Goal: Information Seeking & Learning: Check status

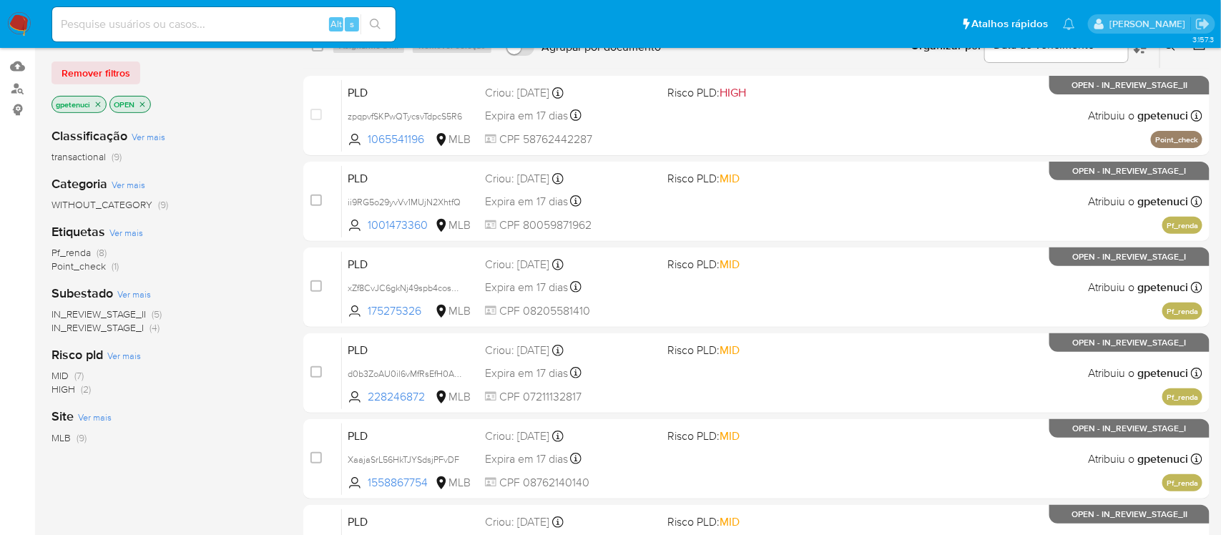
scroll to position [142, 0]
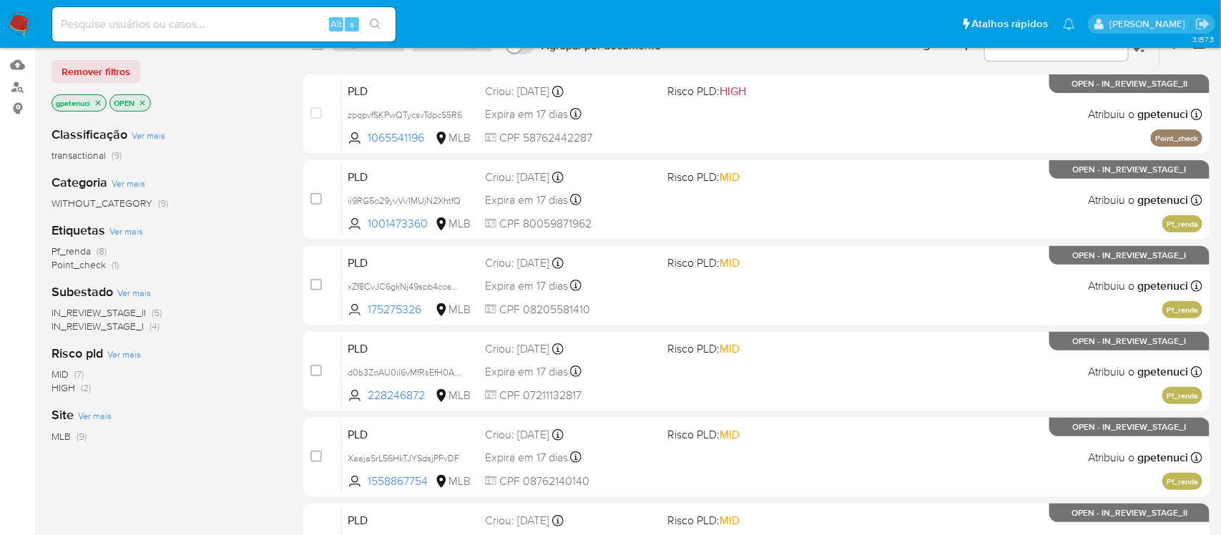
click at [77, 253] on span "Pf_renda" at bounding box center [71, 251] width 39 height 14
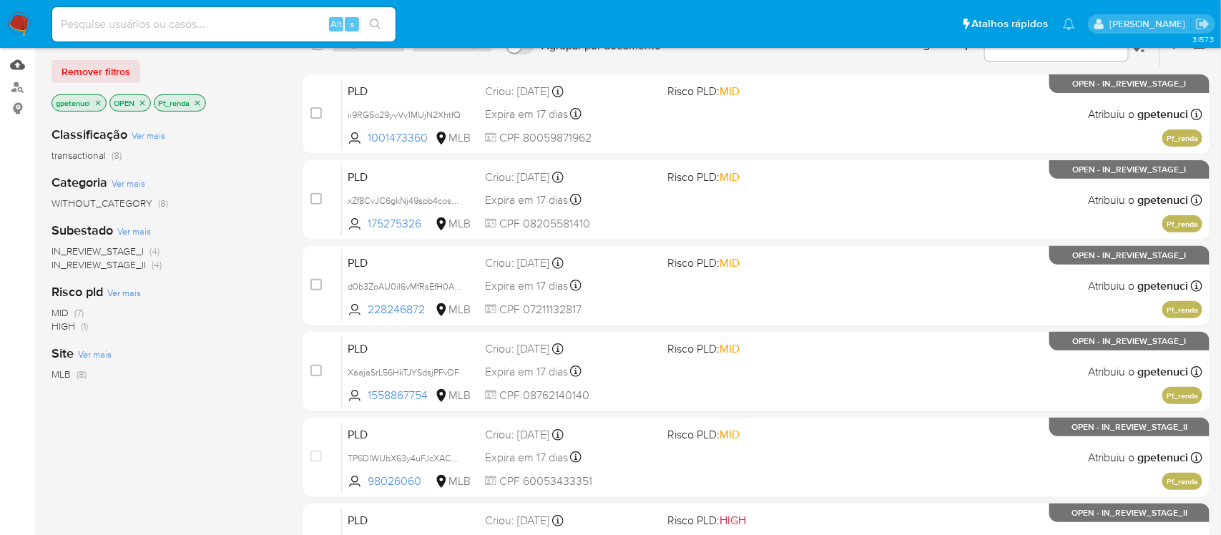
click at [24, 66] on link "Mulan" at bounding box center [85, 65] width 170 height 22
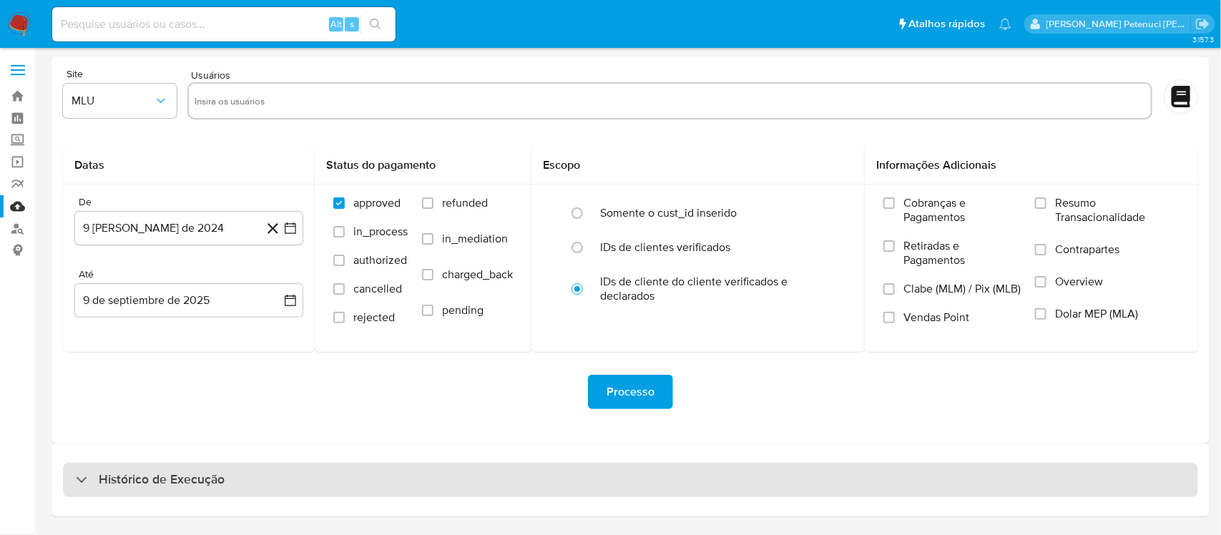
click at [145, 472] on h3 "Histórico de Execução" at bounding box center [162, 480] width 126 height 17
select select "10"
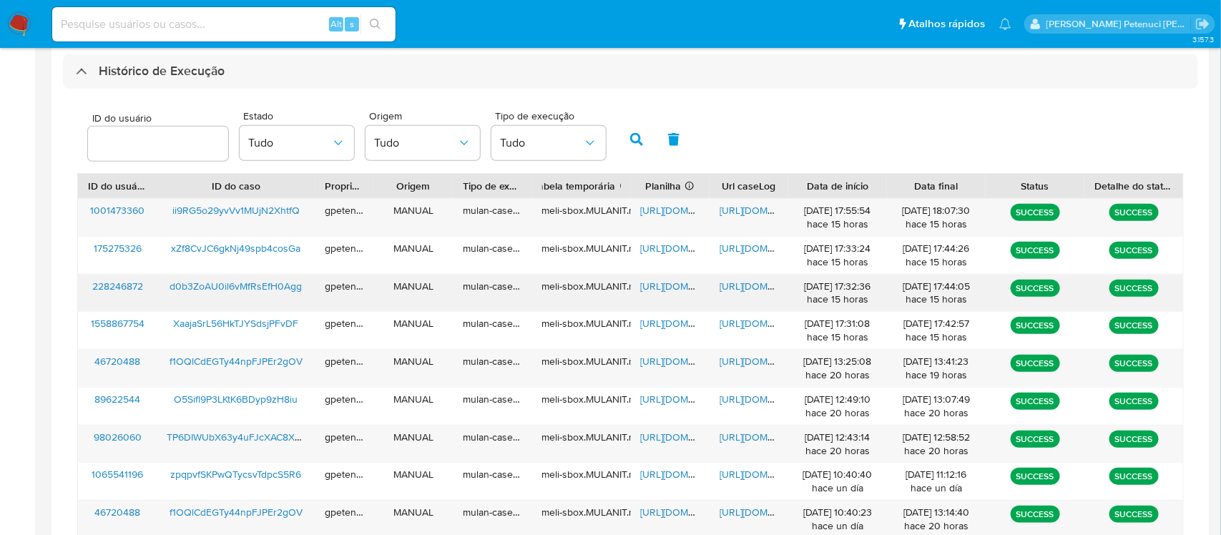
scroll to position [410, 0]
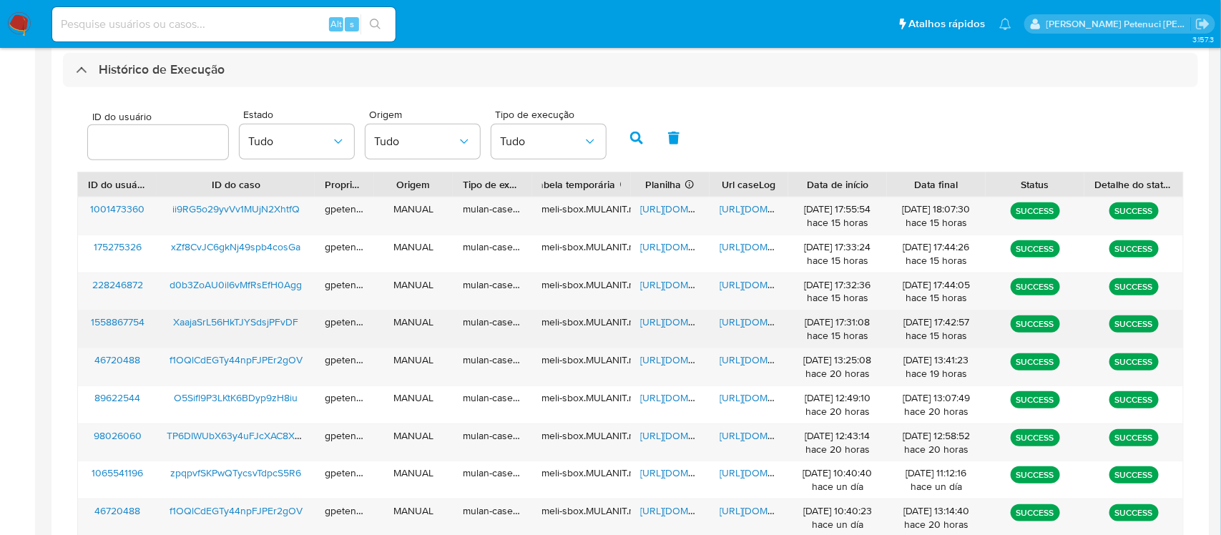
click at [650, 322] on span "https://docs.google.com/spreadsheets/d/1DhIX9yZX87yY_4Be4nDi3X8qSyI-4ClokVvCKJc…" at bounding box center [690, 322] width 99 height 14
click at [748, 324] on span "https://docs.google.com/document/d/1k3vXesK2yWnowC0v5yVylGKwqJzPPKaTevuomU_JJ54…" at bounding box center [769, 322] width 99 height 14
click at [238, 316] on span "XaajaSrL56HkTJYSdsjPFvDF" at bounding box center [235, 322] width 125 height 14
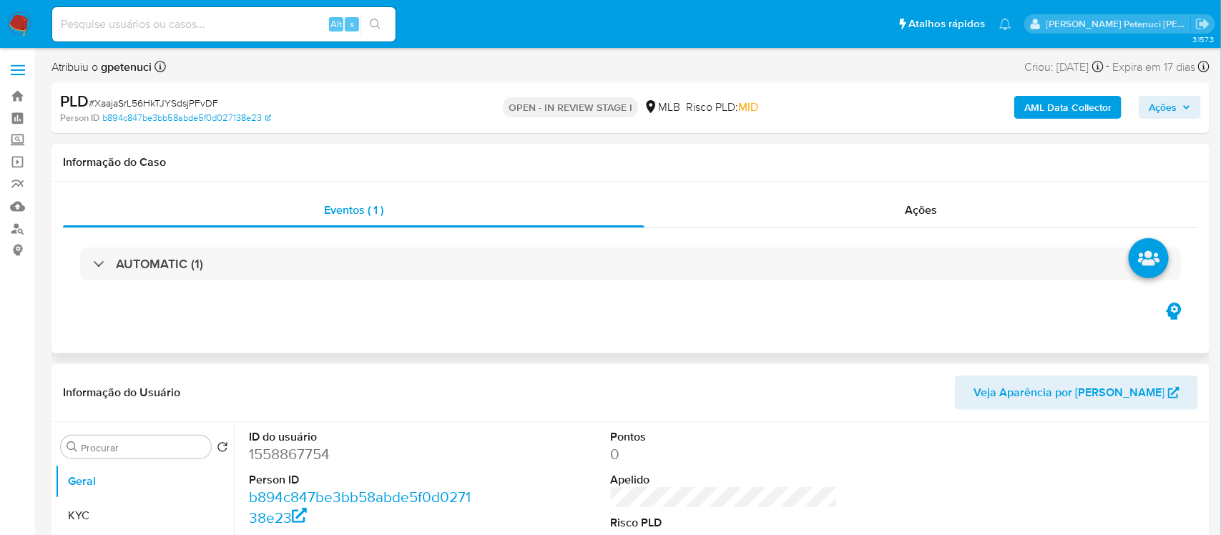
select select "10"
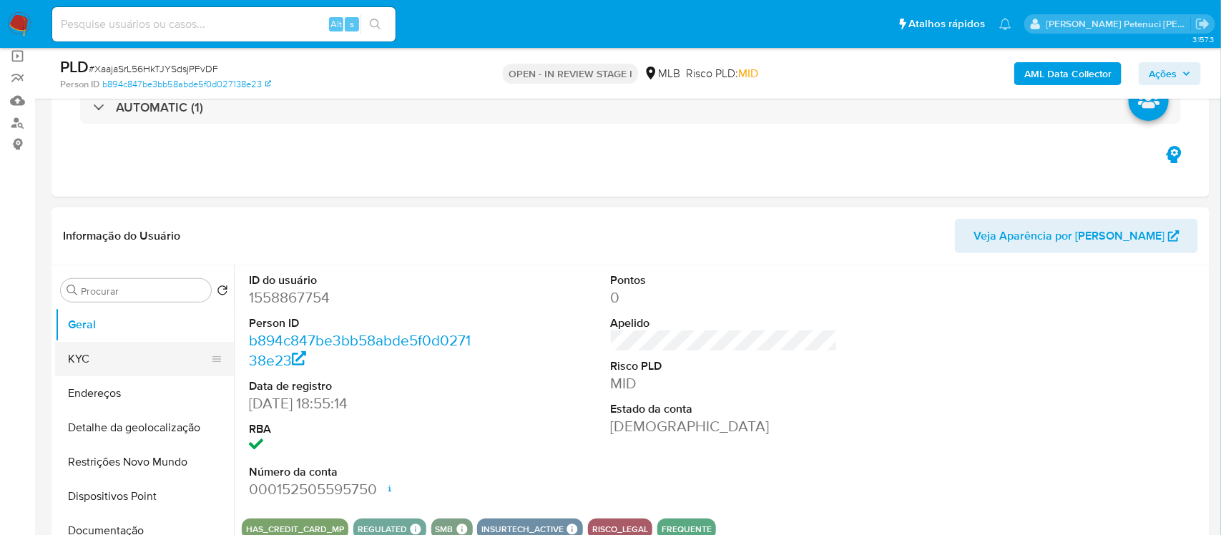
click at [94, 350] on button "KYC" at bounding box center [138, 359] width 167 height 34
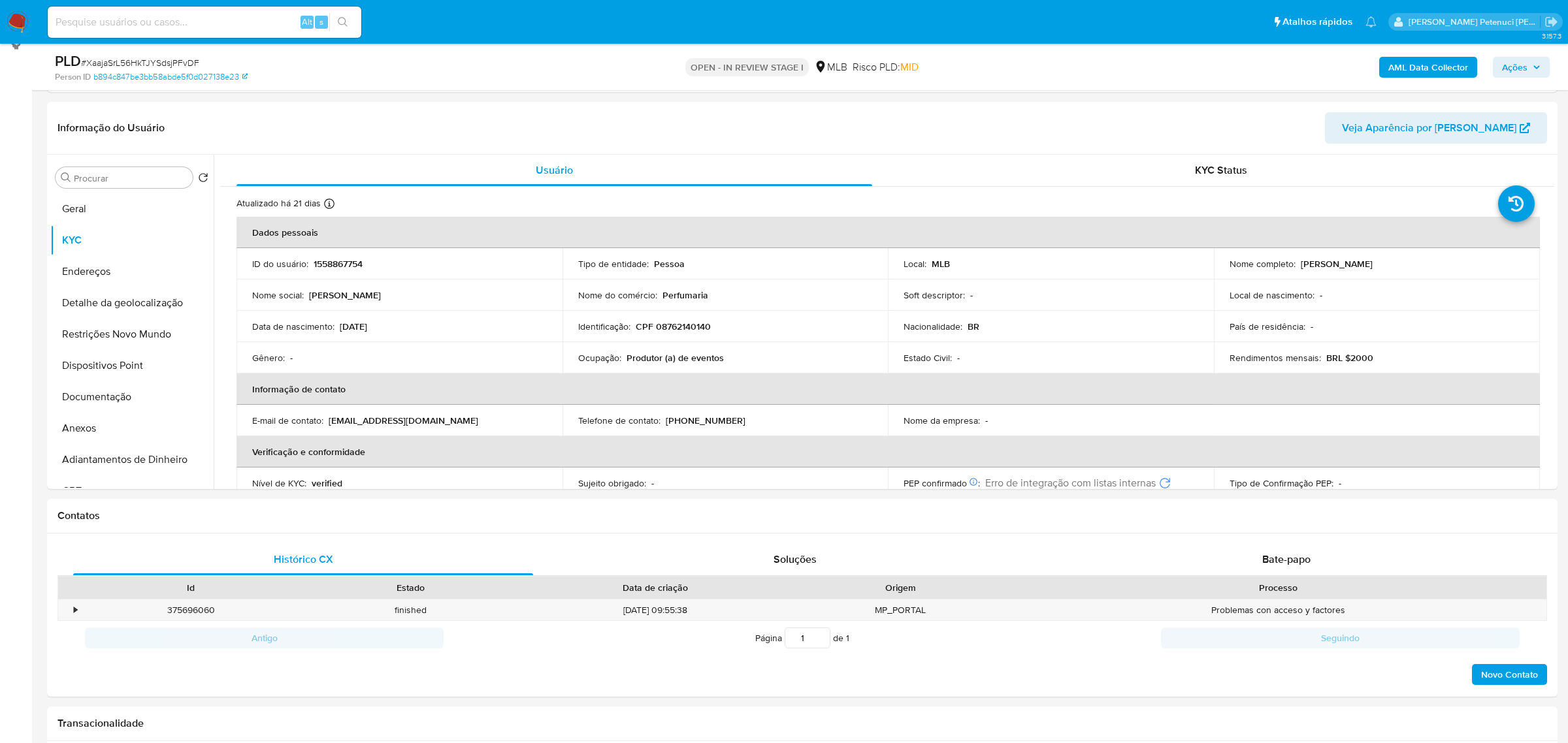
scroll to position [193, 0]
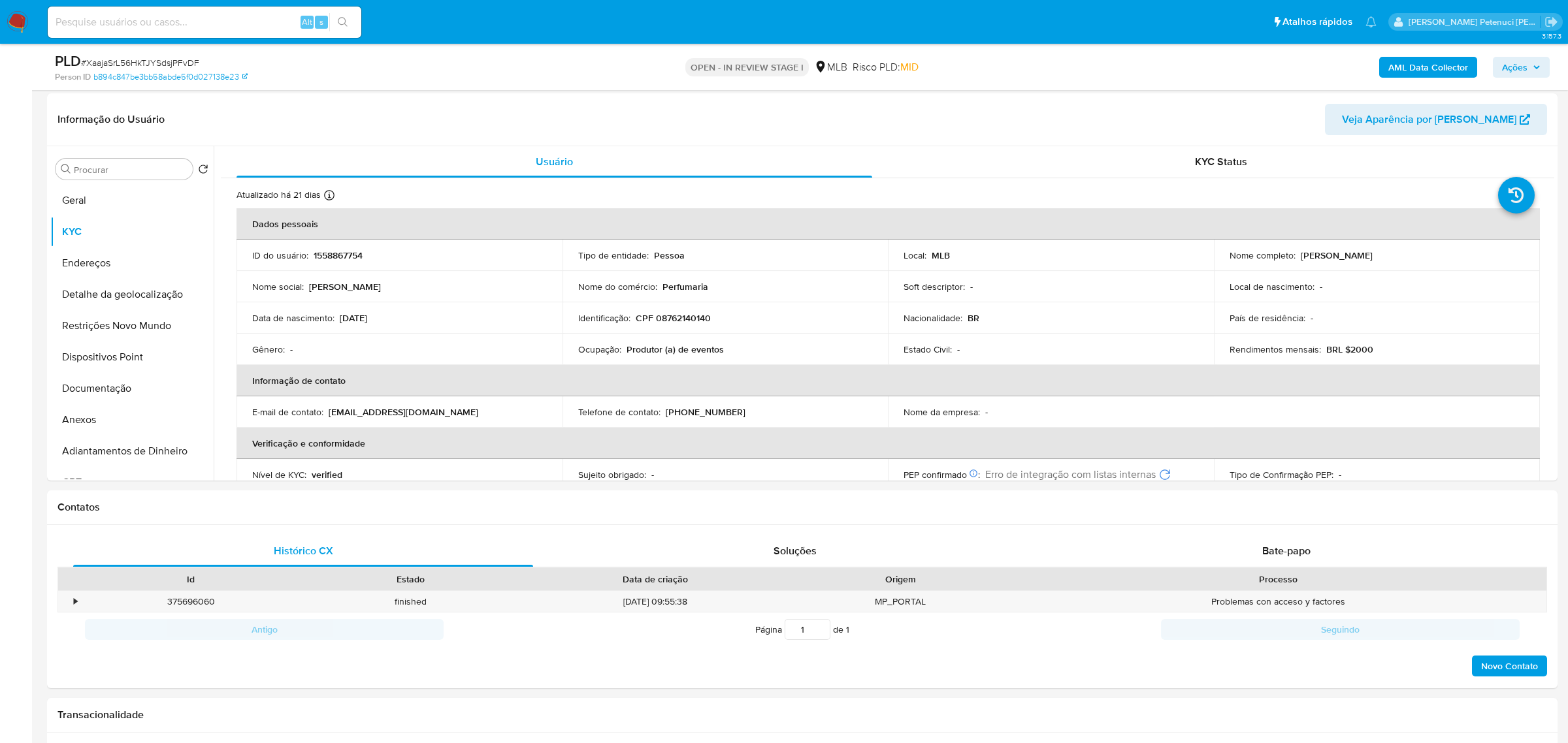
click at [23, 25] on img at bounding box center [17, 22] width 22 height 22
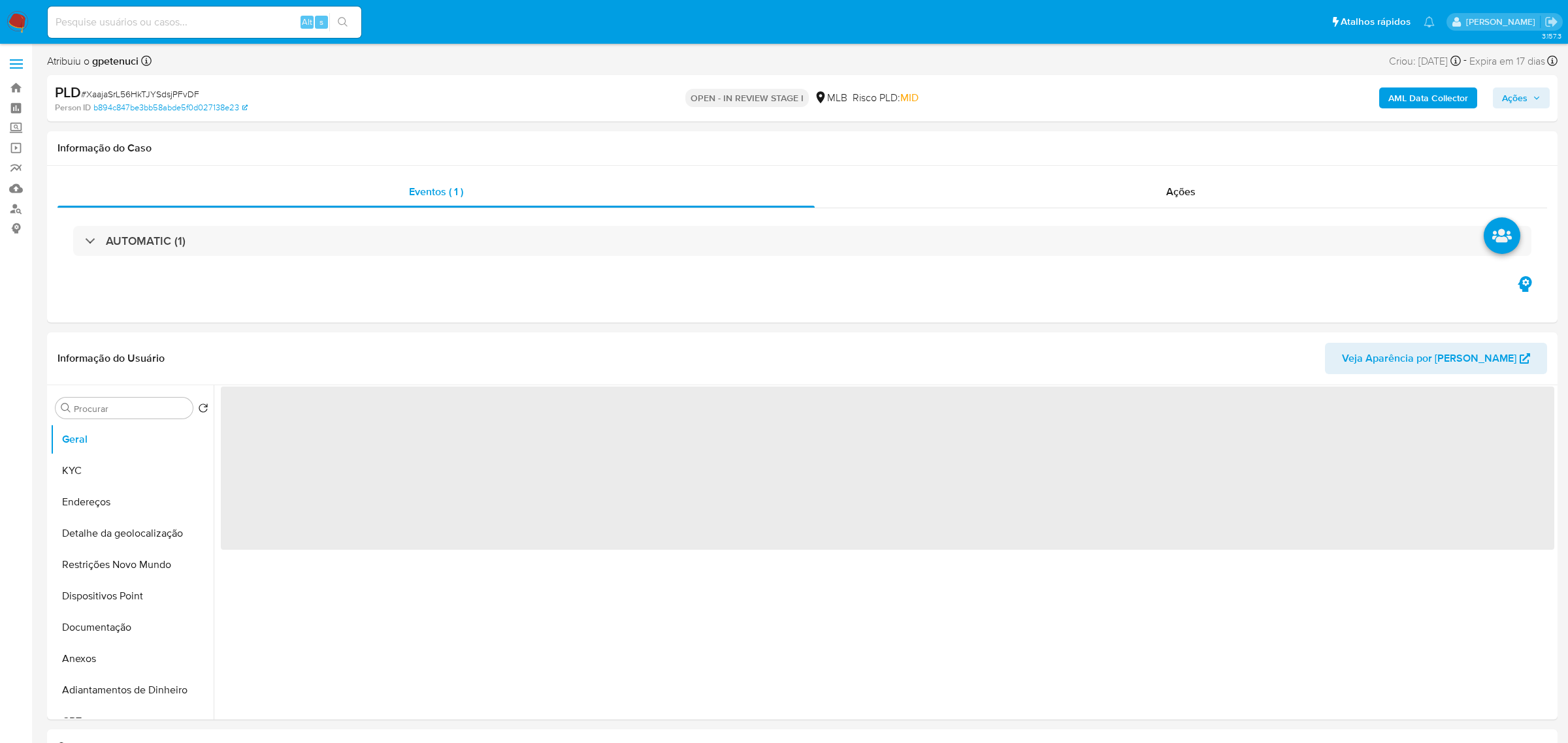
select select "10"
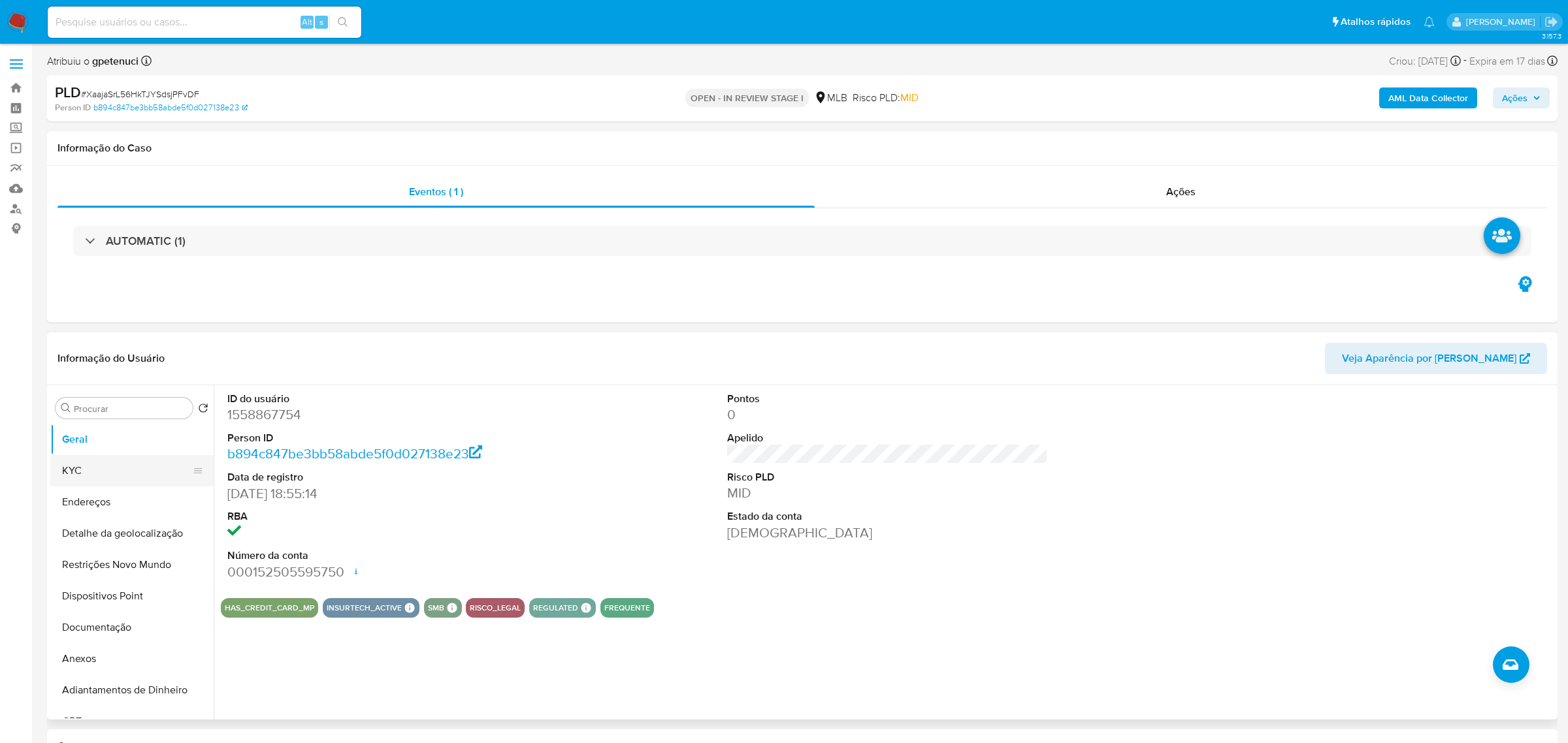
click at [84, 471] on button "KYC" at bounding box center [126, 471] width 153 height 31
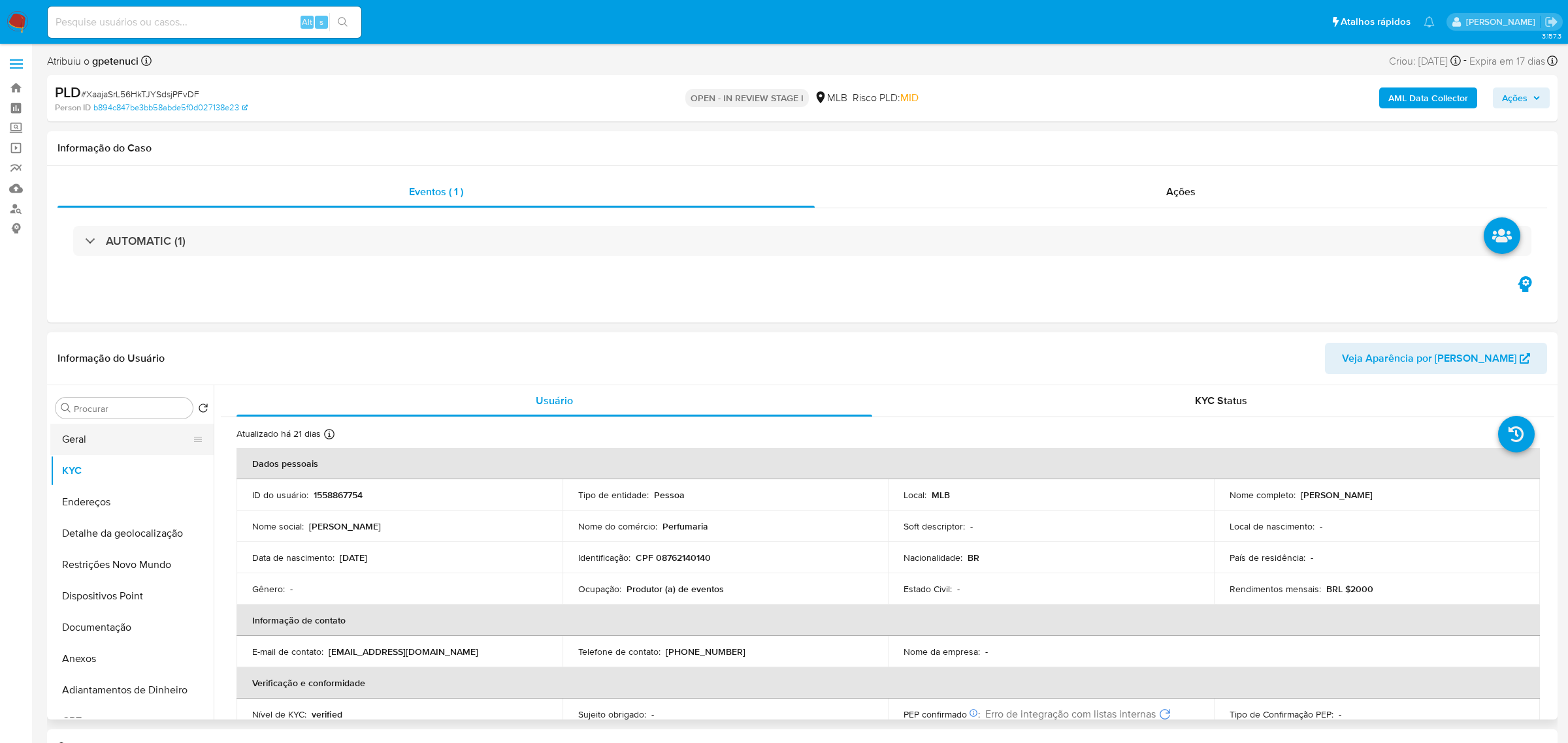
click at [98, 450] on button "Geral" at bounding box center [126, 439] width 153 height 31
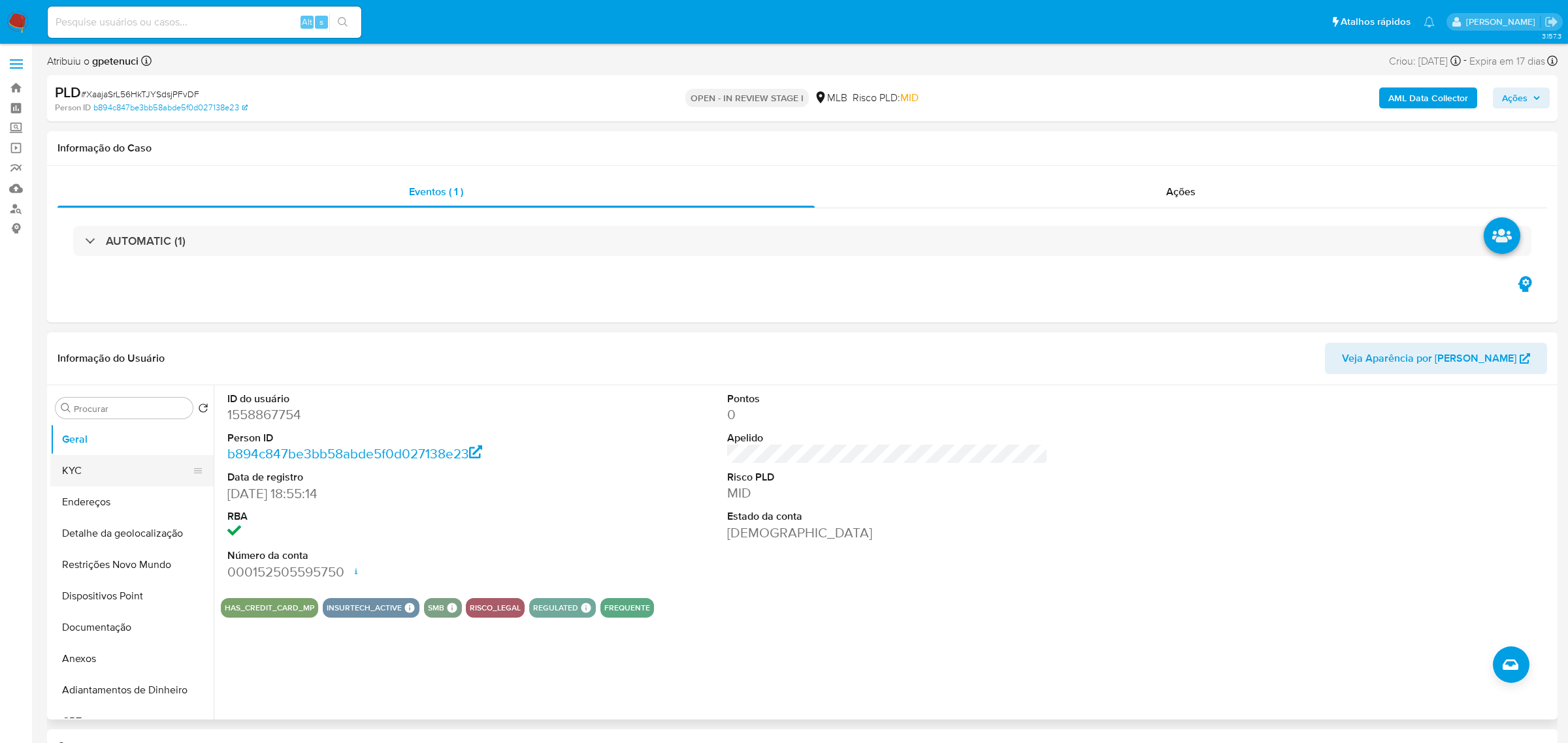
click at [86, 476] on button "KYC" at bounding box center [126, 471] width 153 height 31
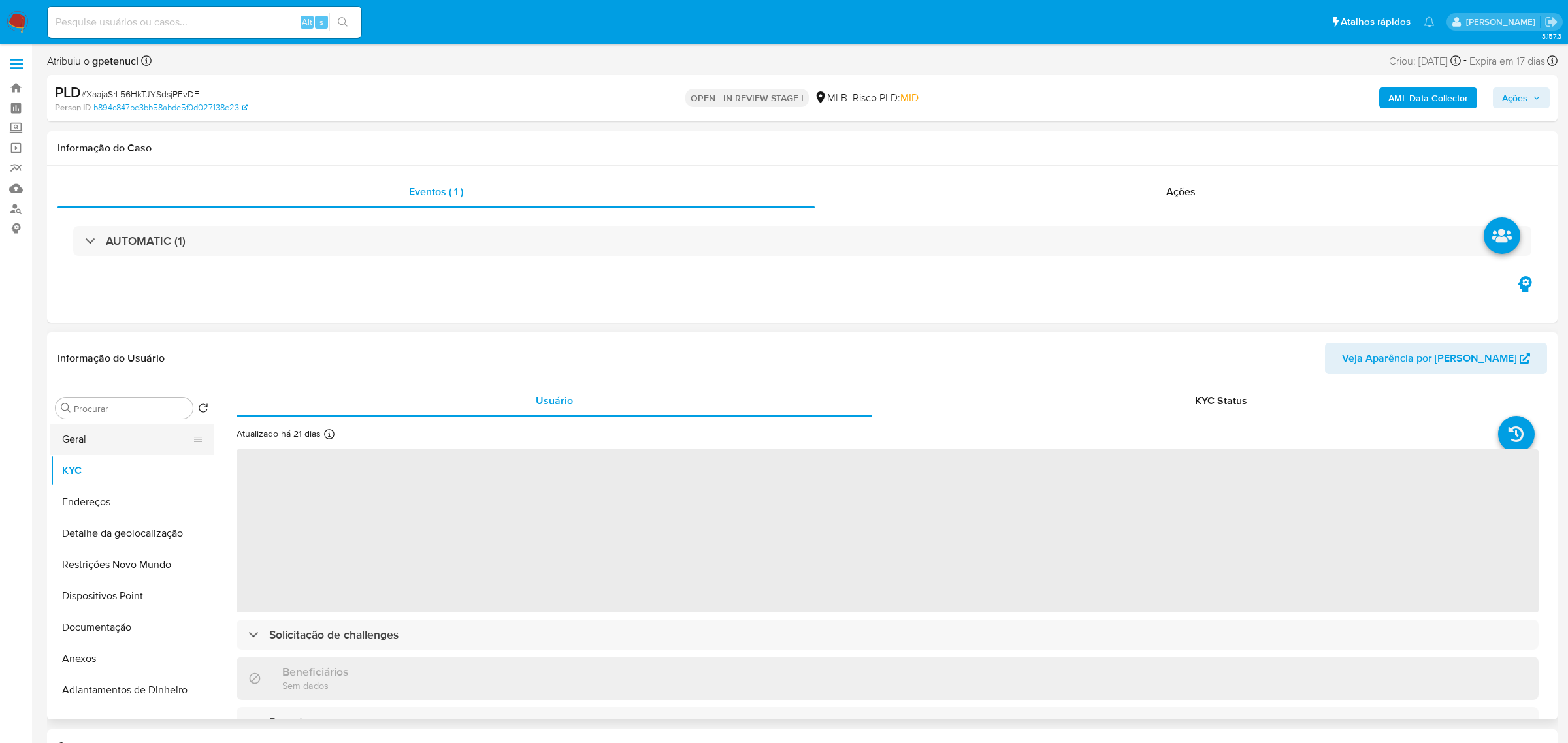
click at [98, 454] on button "Geral" at bounding box center [126, 439] width 153 height 31
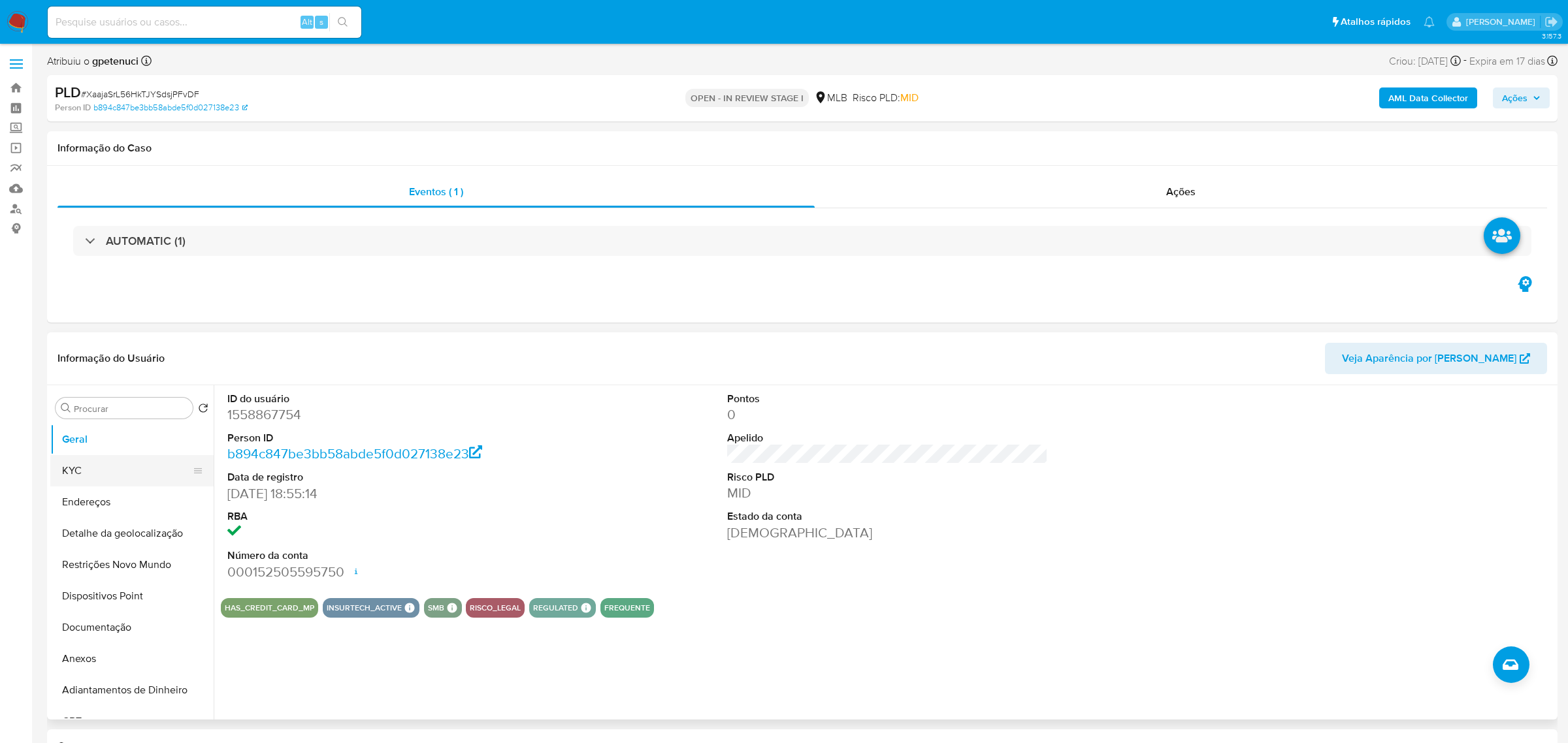
click at [98, 476] on button "KYC" at bounding box center [126, 471] width 153 height 31
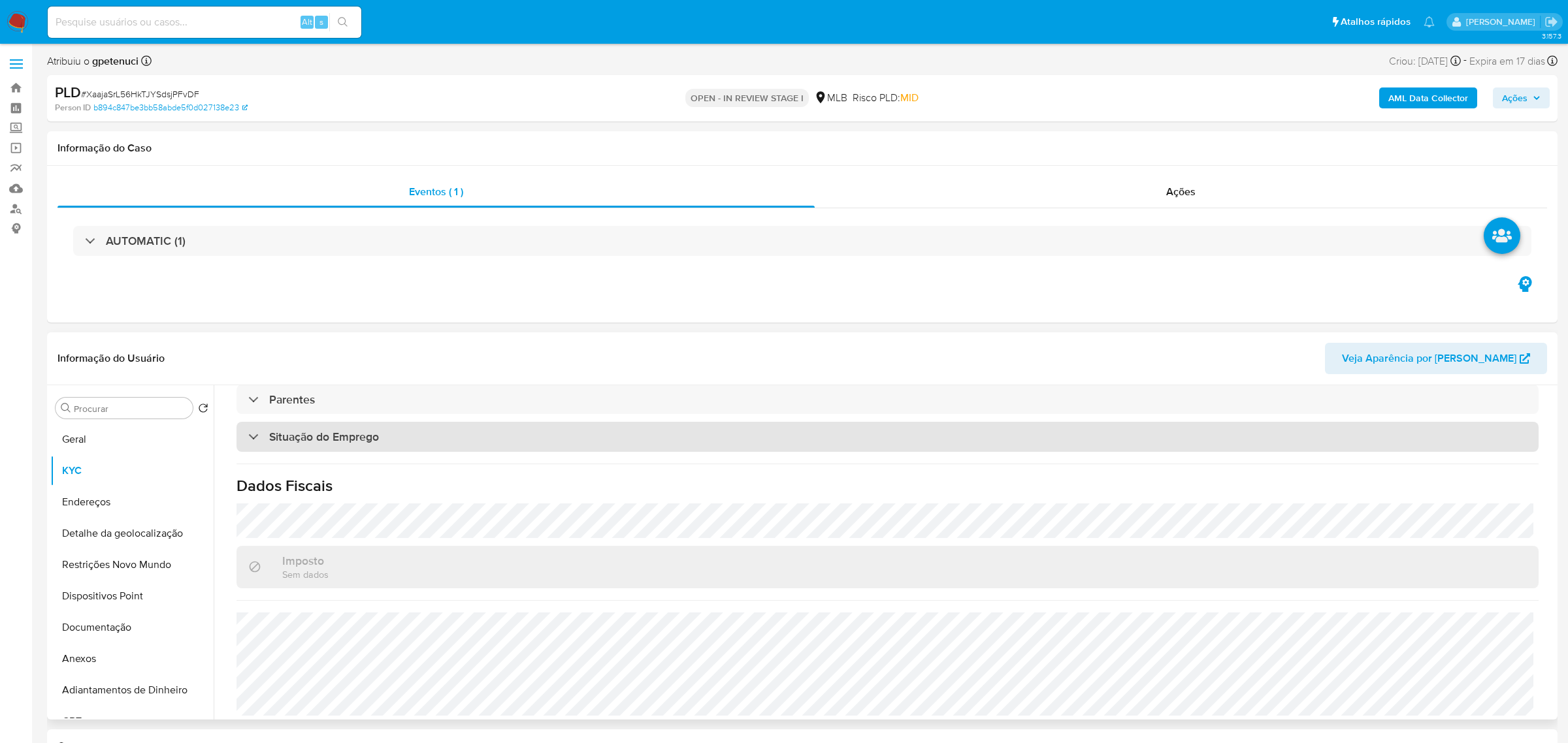
scroll to position [543, 0]
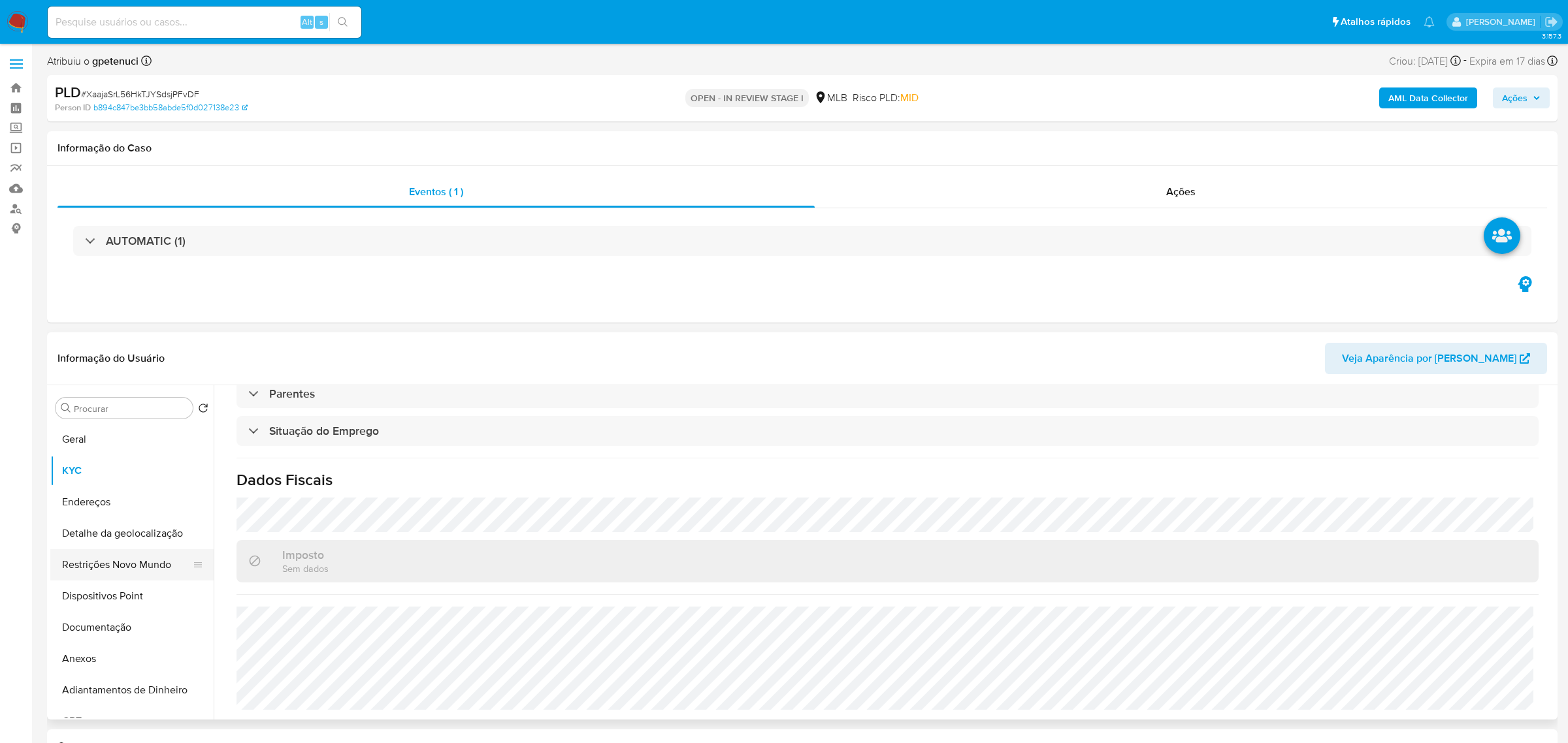
click at [109, 573] on button "Restrições Novo Mundo" at bounding box center [126, 565] width 153 height 31
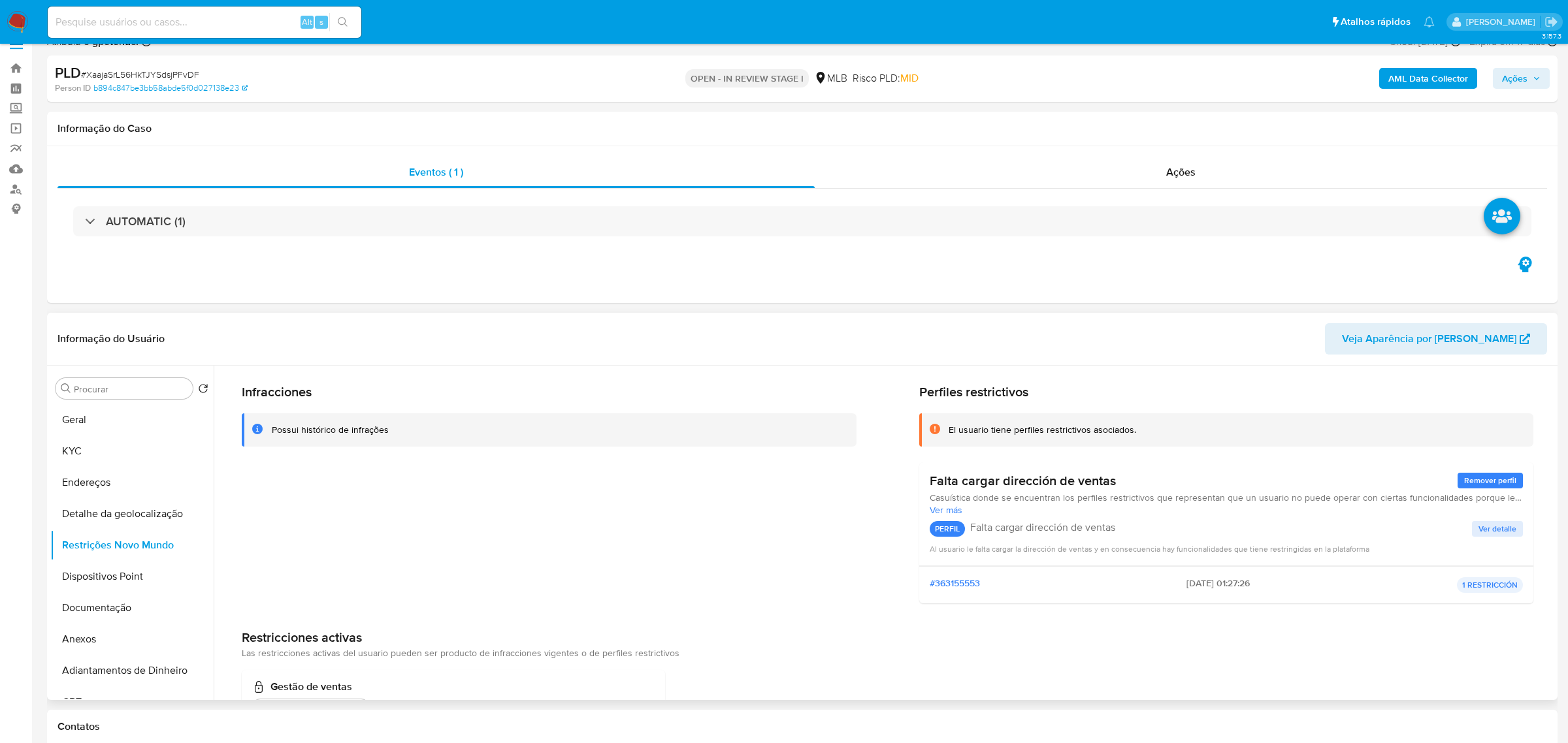
scroll to position [19, 0]
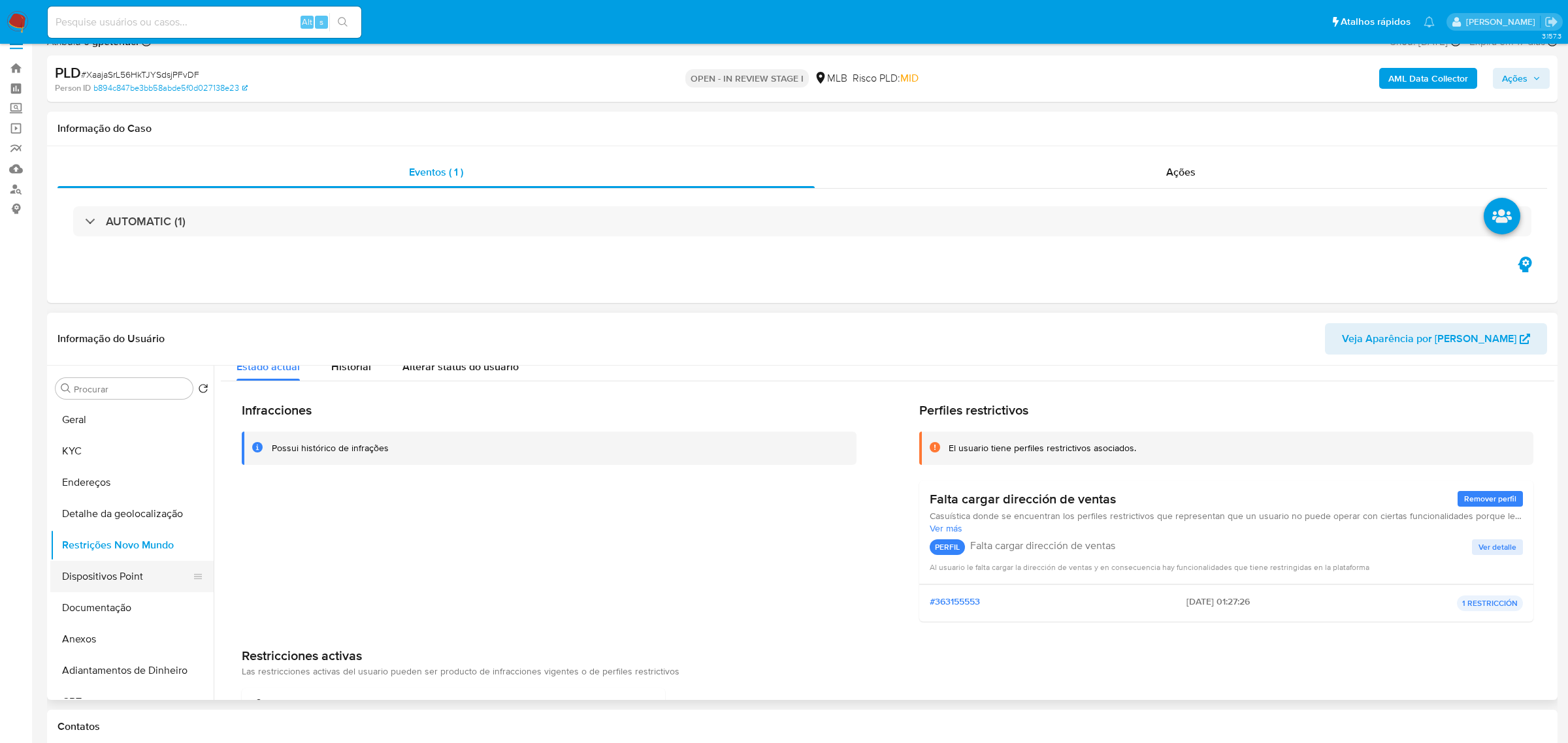
click at [138, 581] on button "Dispositivos Point" at bounding box center [126, 577] width 153 height 31
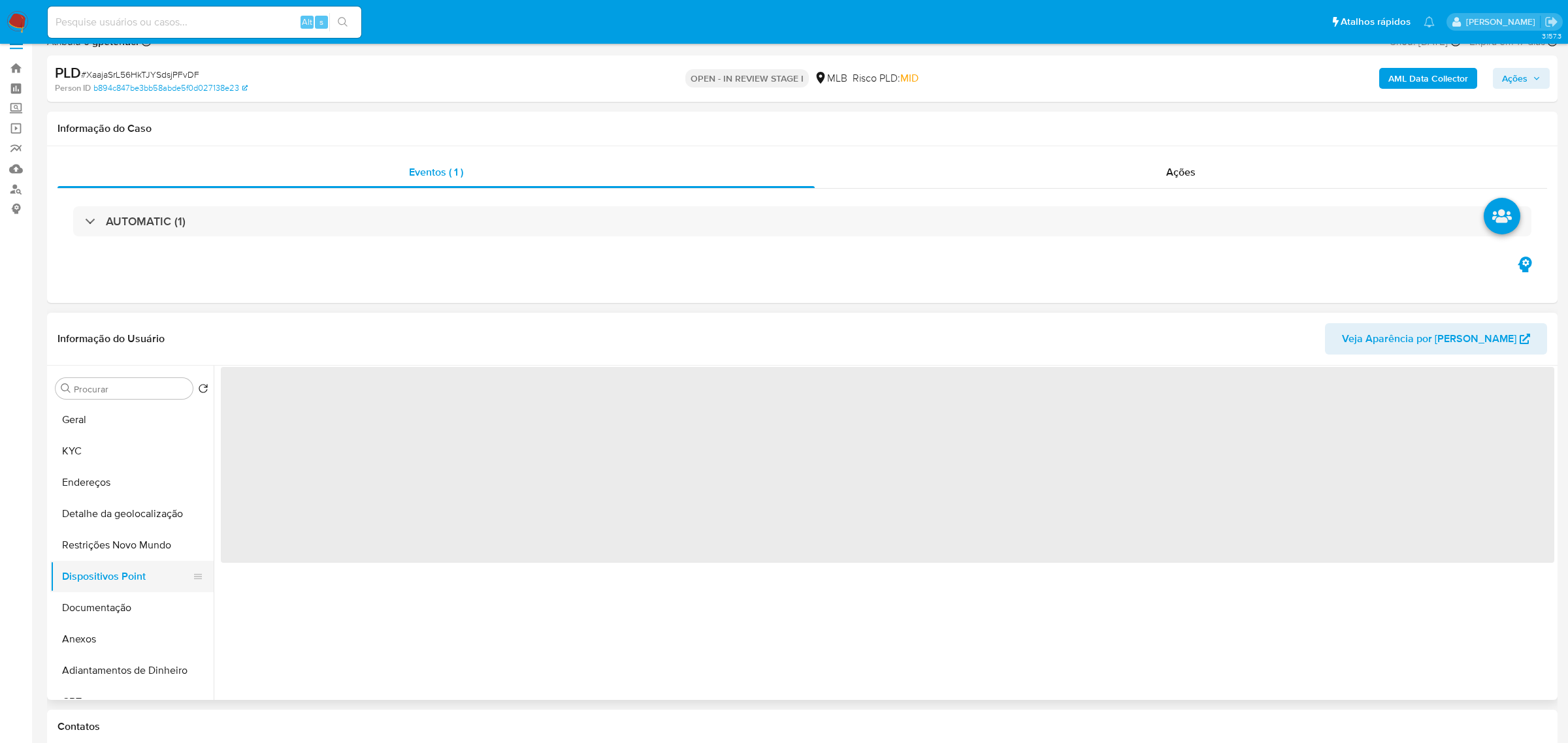
scroll to position [0, 0]
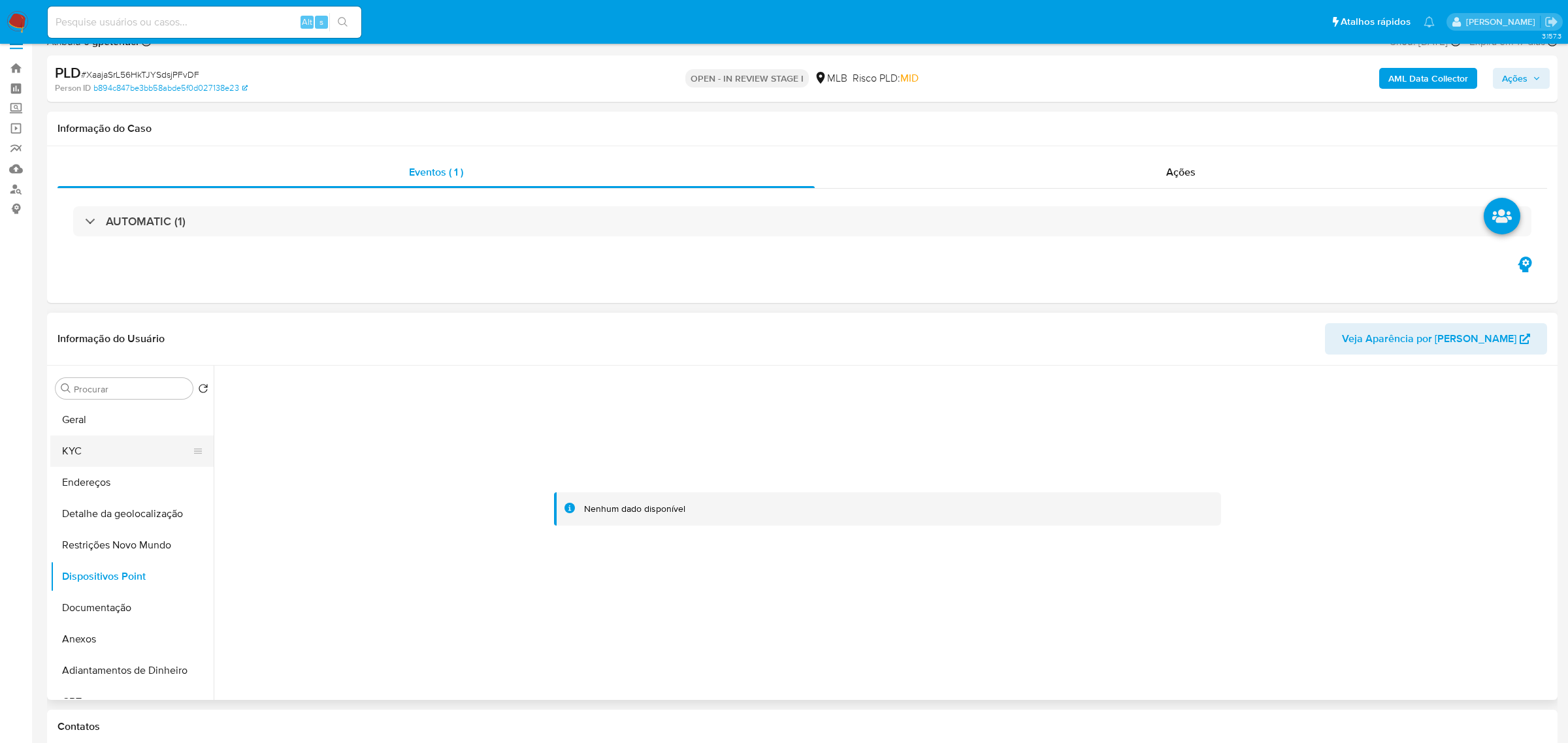
click at [90, 455] on button "KYC" at bounding box center [126, 451] width 153 height 31
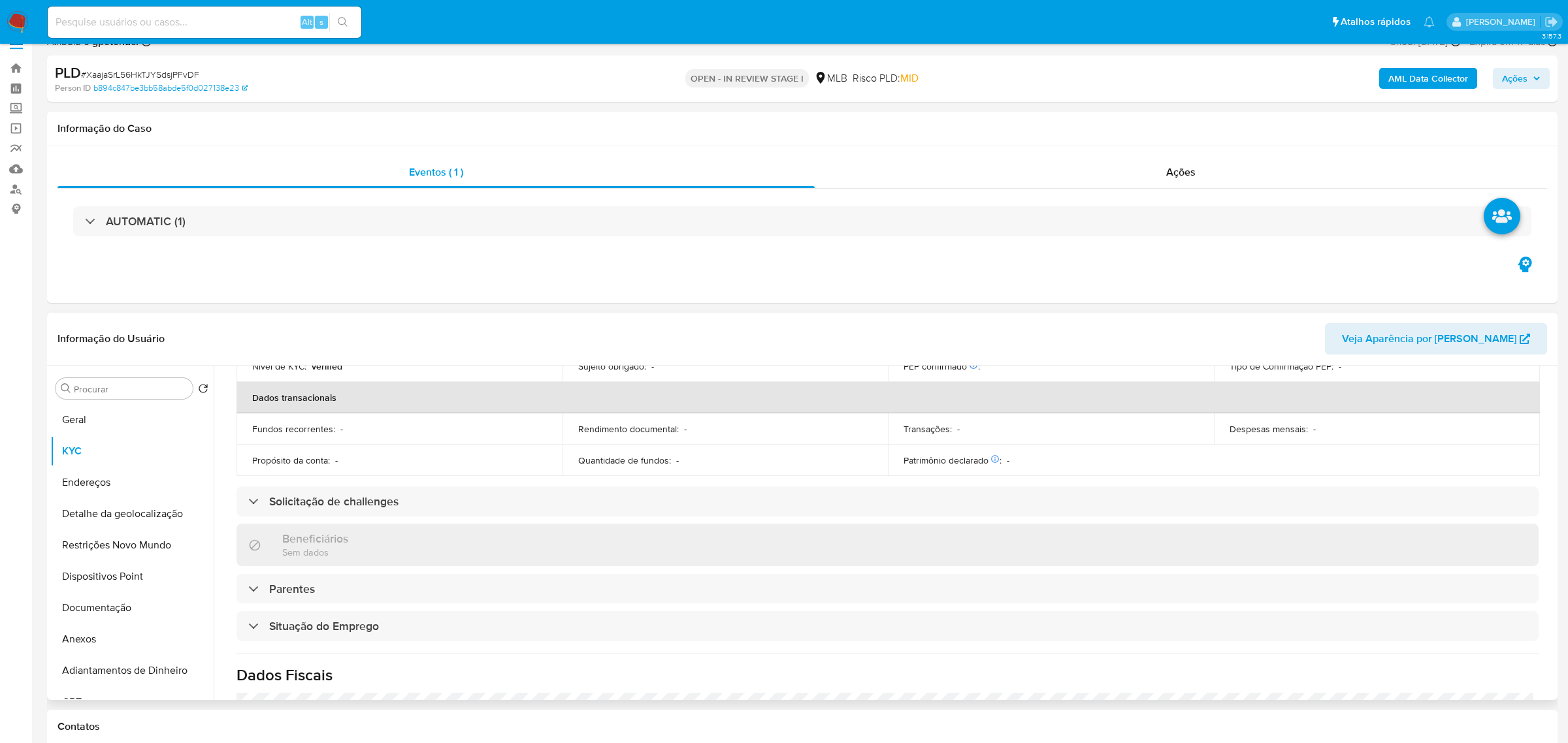
scroll to position [543, 0]
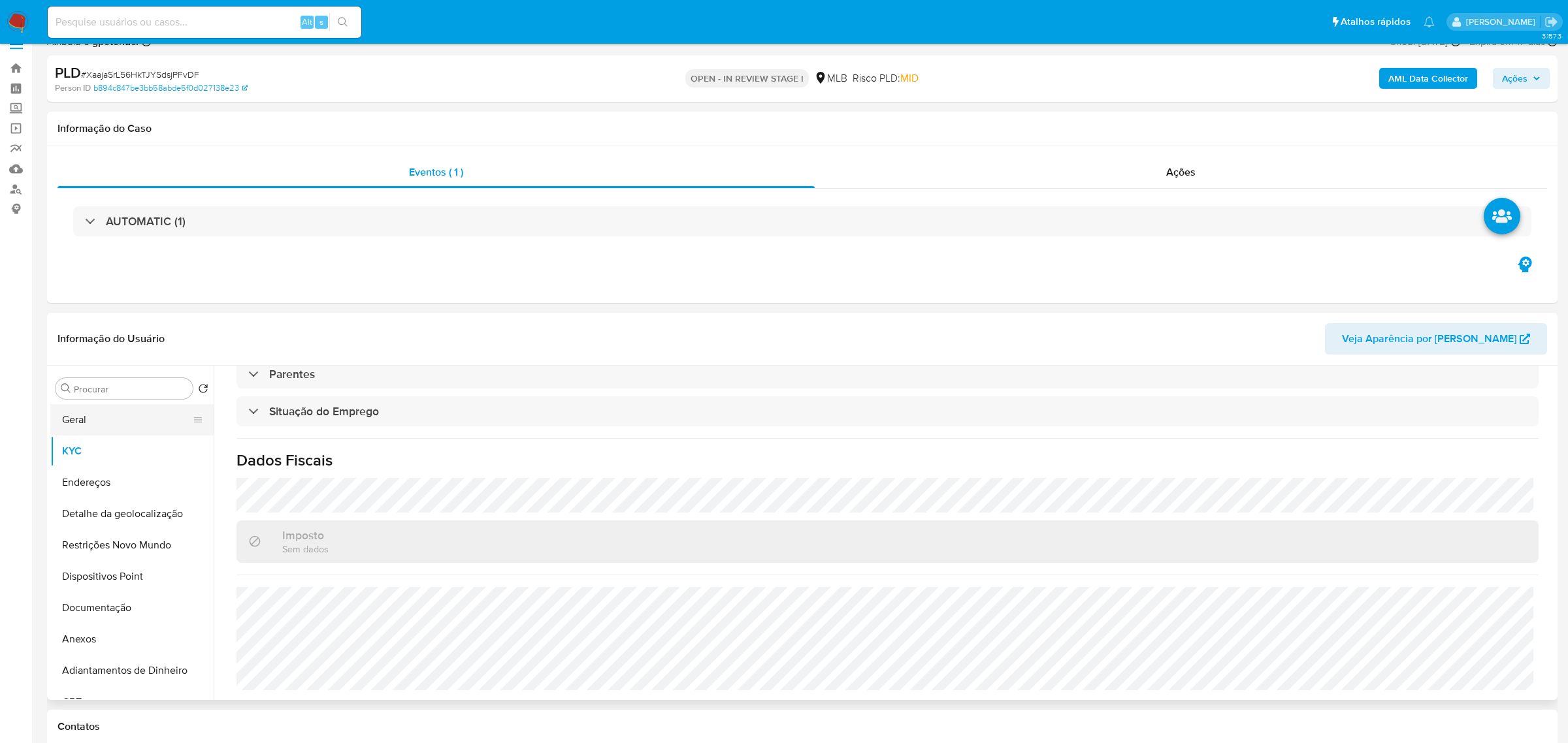
click at [98, 429] on button "Geral" at bounding box center [126, 420] width 153 height 31
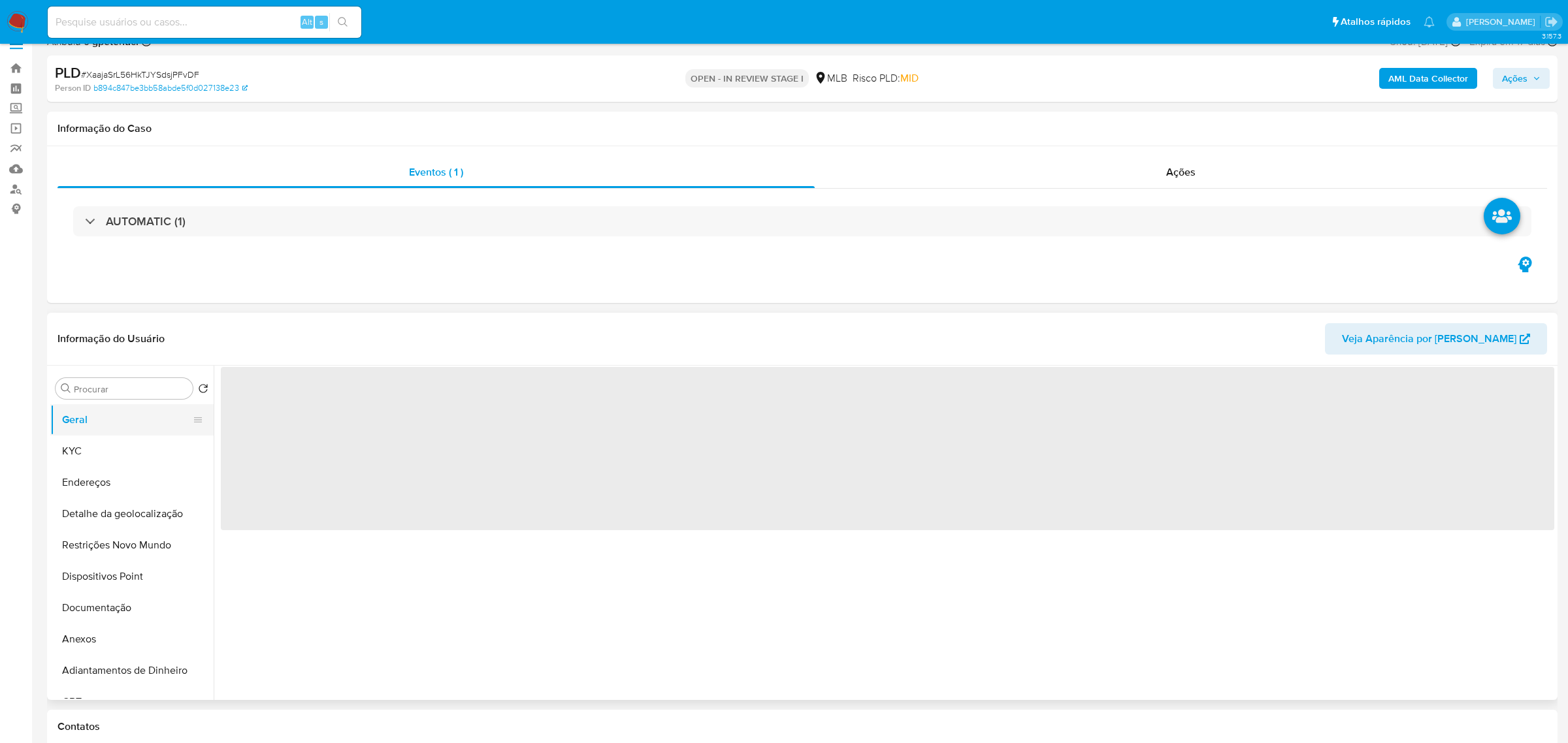
scroll to position [0, 0]
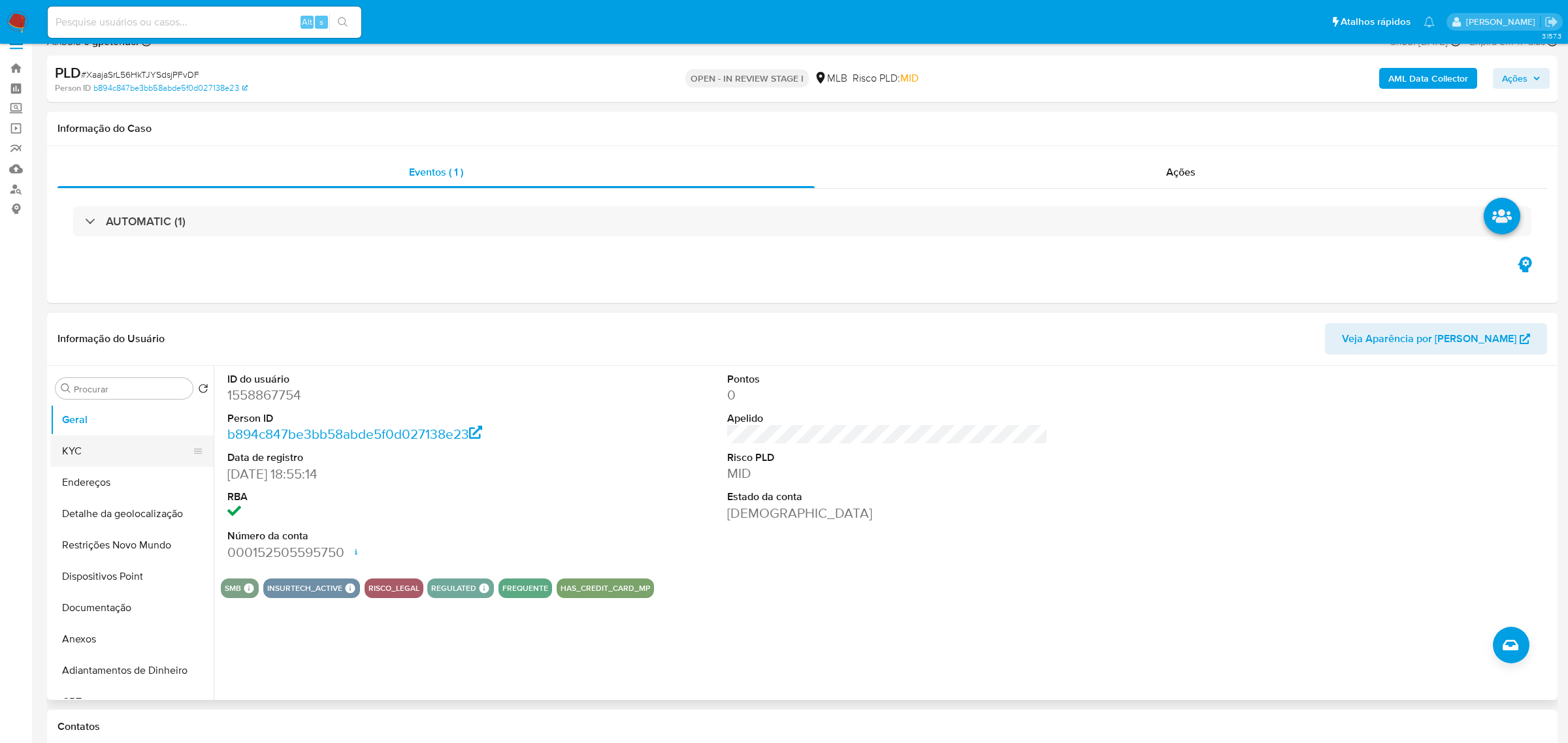
click at [114, 451] on button "KYC" at bounding box center [126, 451] width 153 height 31
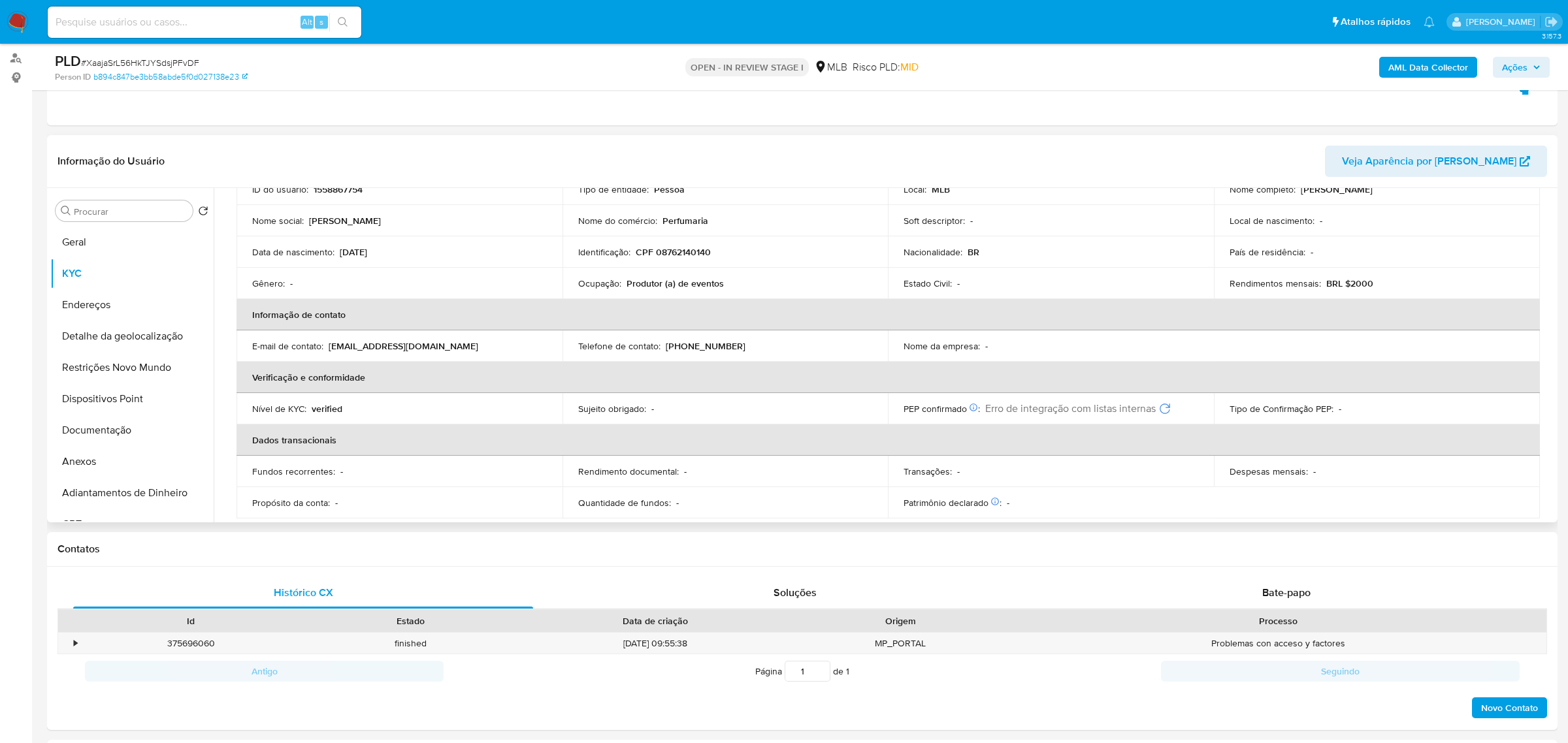
scroll to position [104, 0]
drag, startPoint x: 583, startPoint y: 287, endPoint x: 721, endPoint y: 287, distance: 138.0
click at [721, 287] on div "Ocupação : Produtor (a) de eventos" at bounding box center [725, 287] width 295 height 12
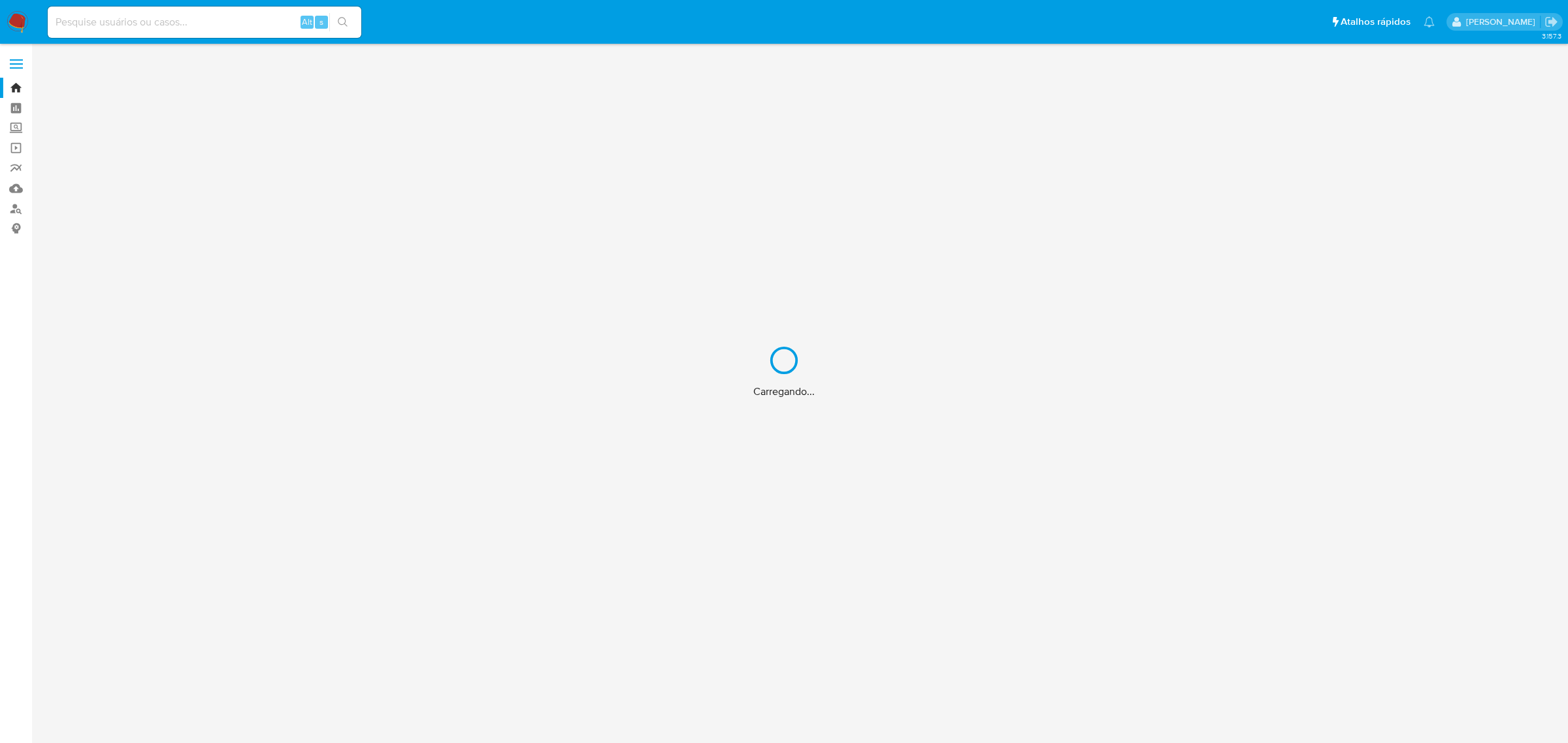
click at [15, 190] on div "Carregando..." at bounding box center [784, 372] width 1568 height 743
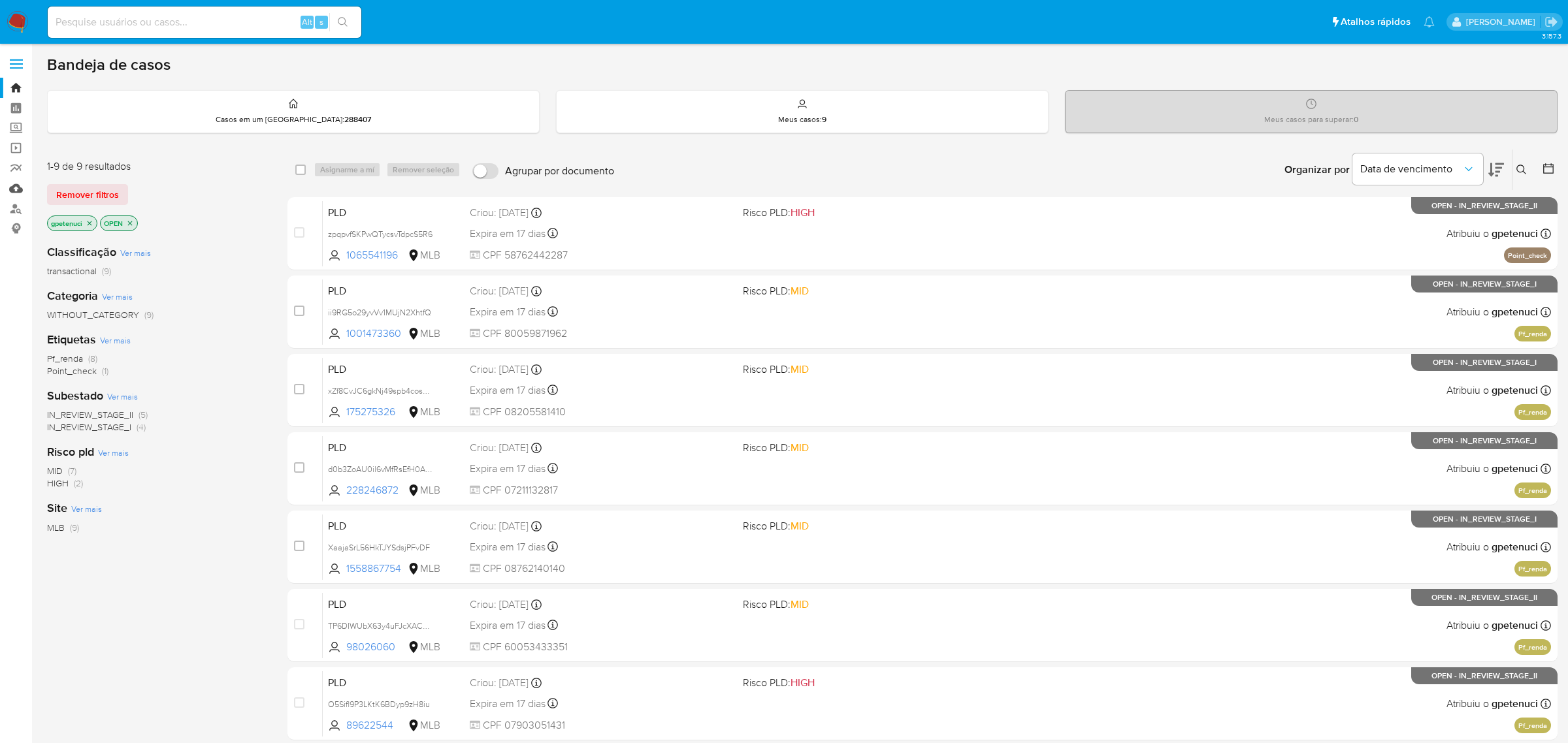
click at [19, 195] on link "Mulan" at bounding box center [78, 188] width 155 height 20
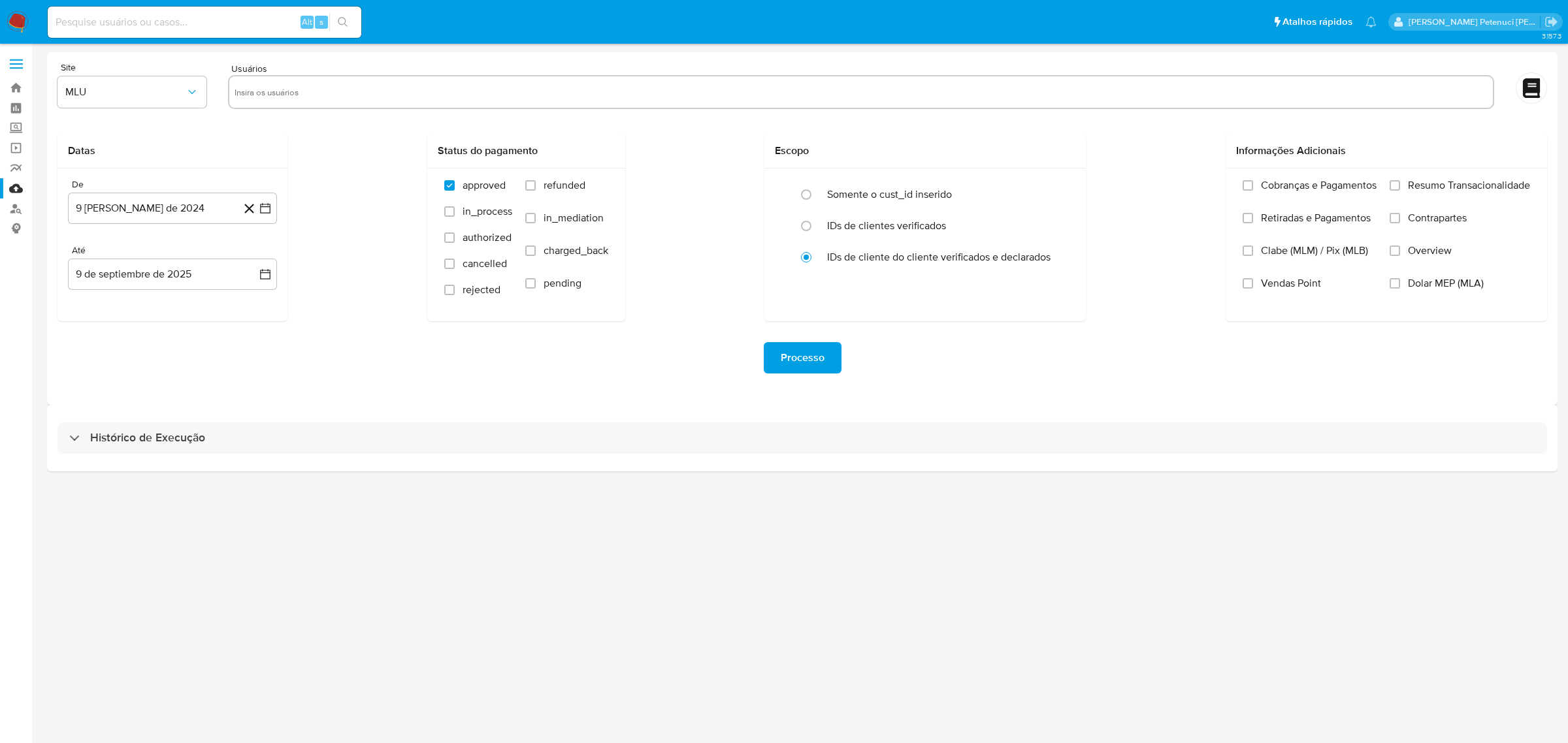
drag, startPoint x: 146, startPoint y: 440, endPoint x: 152, endPoint y: 416, distance: 24.7
click at [148, 441] on h3 "Histórico de Execução" at bounding box center [148, 438] width 115 height 16
select select "10"
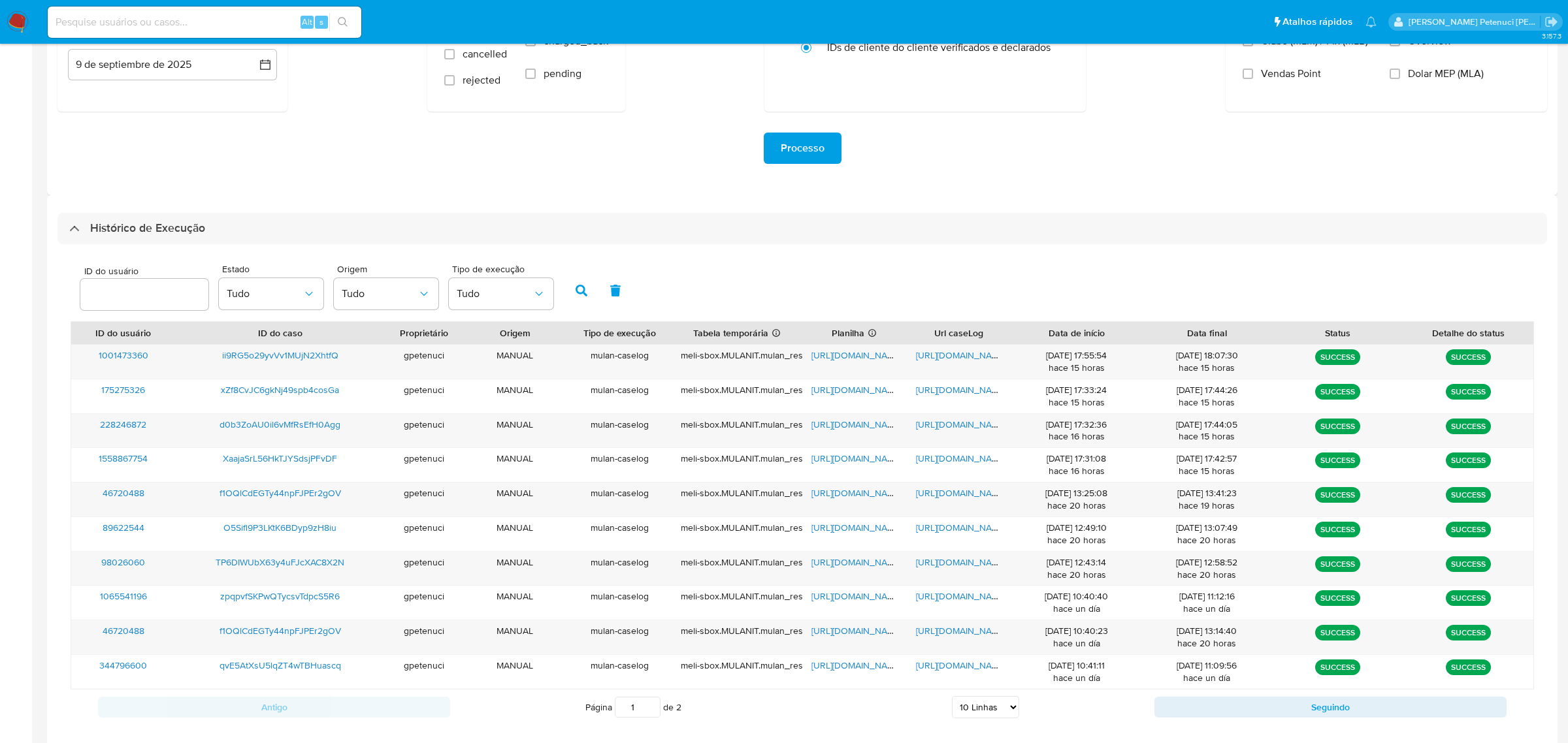
scroll to position [230, 0]
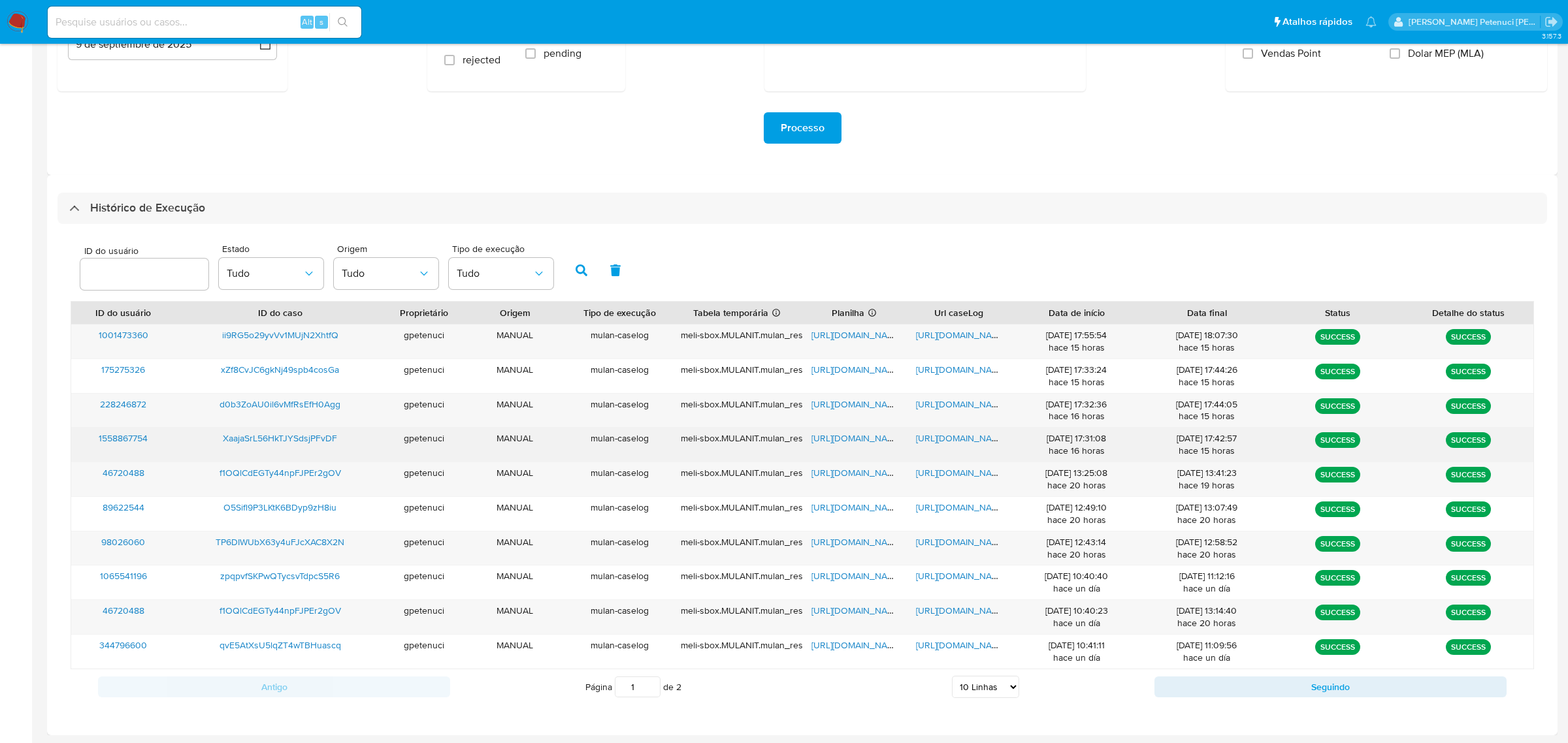
click at [846, 437] on span "[URL][DOMAIN_NAME]" at bounding box center [857, 438] width 90 height 13
